Goal: Transaction & Acquisition: Purchase product/service

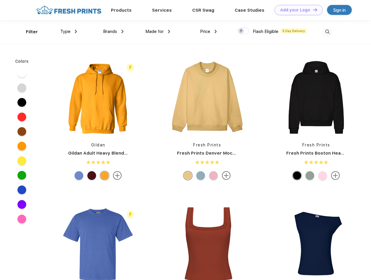
click at [297, 10] on link "Add your Logo Design Tool" at bounding box center [299, 10] width 48 height 10
click at [0, 0] on div "Design Tool" at bounding box center [0, 0] width 0 height 0
click at [313, 10] on link "Add your Logo Design Tool" at bounding box center [299, 10] width 48 height 10
click at [28, 32] on div "Filter" at bounding box center [32, 32] width 12 height 7
click at [69, 31] on span "Type" at bounding box center [65, 31] width 10 height 5
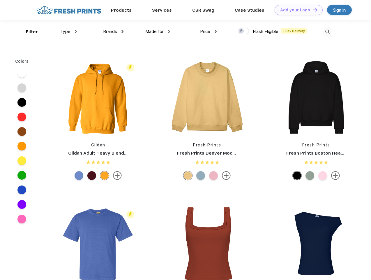
click at [113, 31] on span "Brands" at bounding box center [110, 31] width 14 height 5
click at [158, 31] on span "Made for" at bounding box center [154, 31] width 18 height 5
click at [209, 31] on span "Price" at bounding box center [205, 31] width 10 height 5
click at [244, 31] on div at bounding box center [243, 31] width 11 height 6
click at [242, 31] on input "checkbox" at bounding box center [240, 29] width 4 height 4
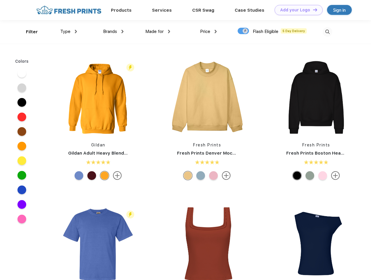
click at [328, 32] on img at bounding box center [328, 32] width 10 height 10
